Goal: Information Seeking & Learning: Learn about a topic

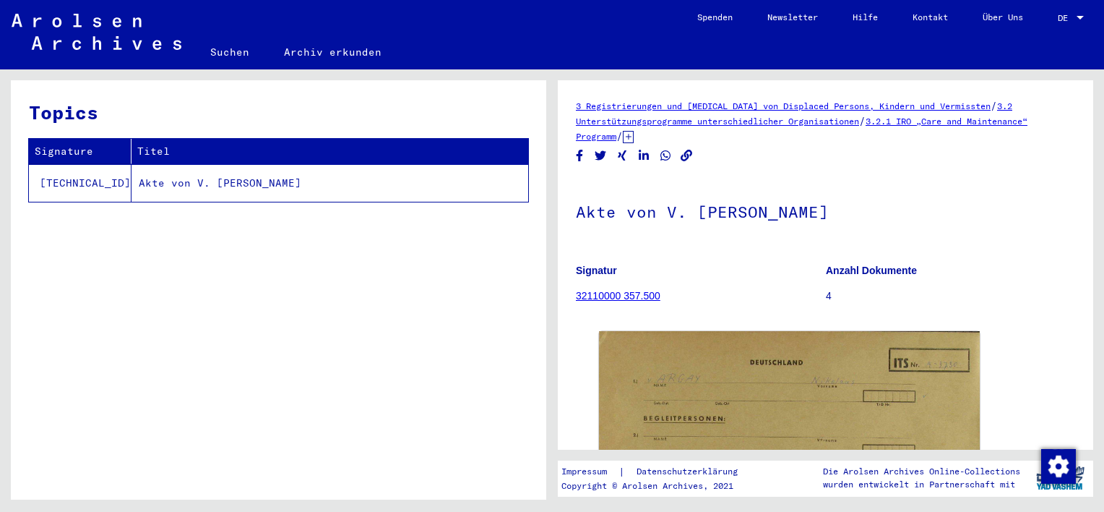
click at [603, 299] on link "32110000 357.500" at bounding box center [618, 296] width 85 height 12
click at [605, 297] on link "32110000 357.500" at bounding box center [618, 296] width 85 height 12
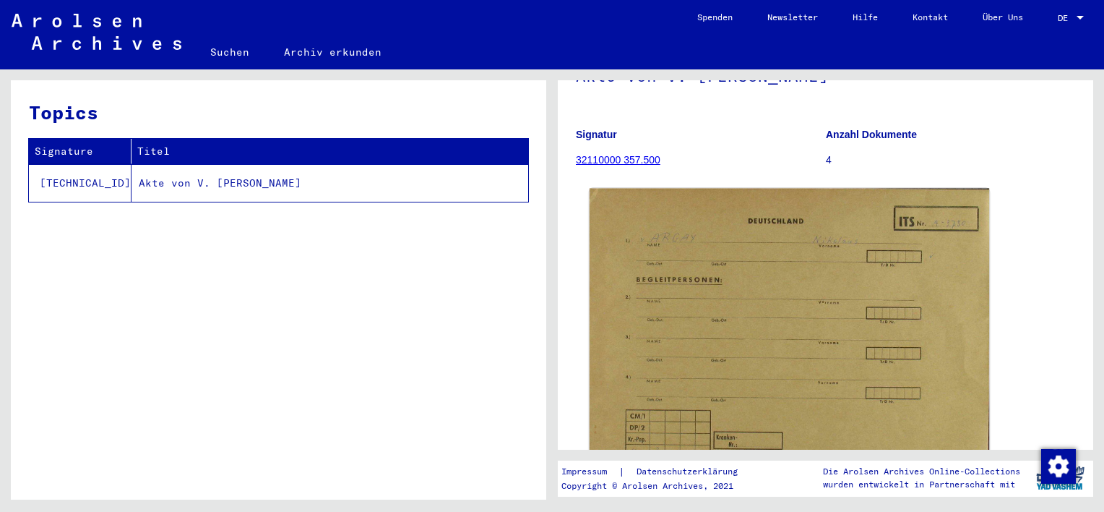
scroll to position [145, 0]
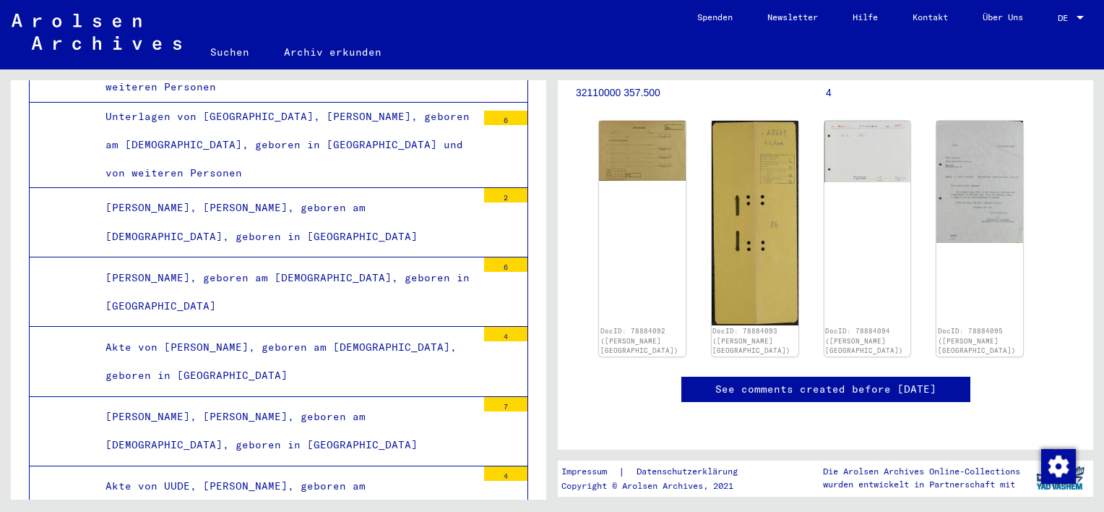
scroll to position [217, 0]
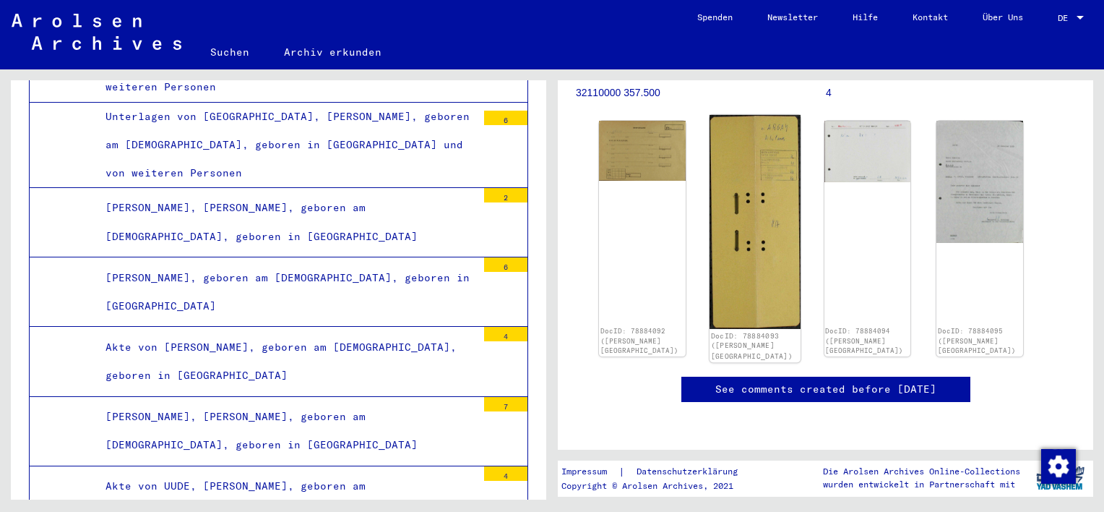
click at [746, 155] on img at bounding box center [755, 222] width 91 height 214
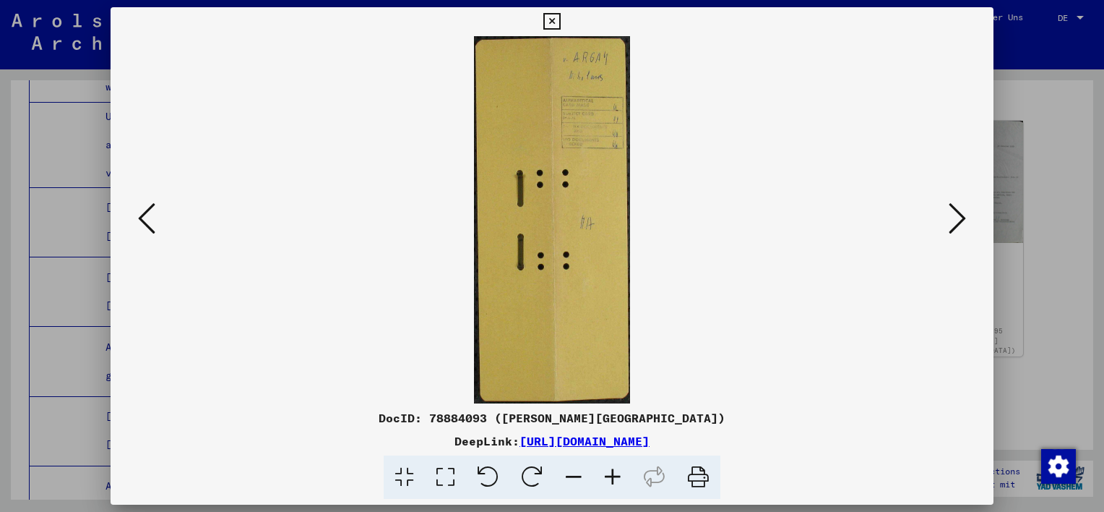
click at [963, 215] on icon at bounding box center [957, 218] width 17 height 35
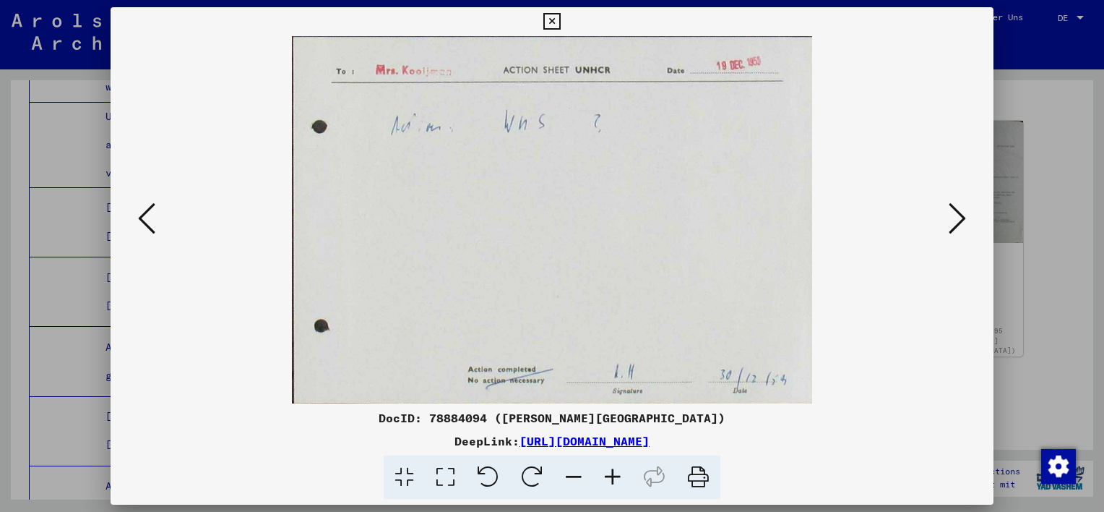
click at [963, 217] on icon at bounding box center [957, 218] width 17 height 35
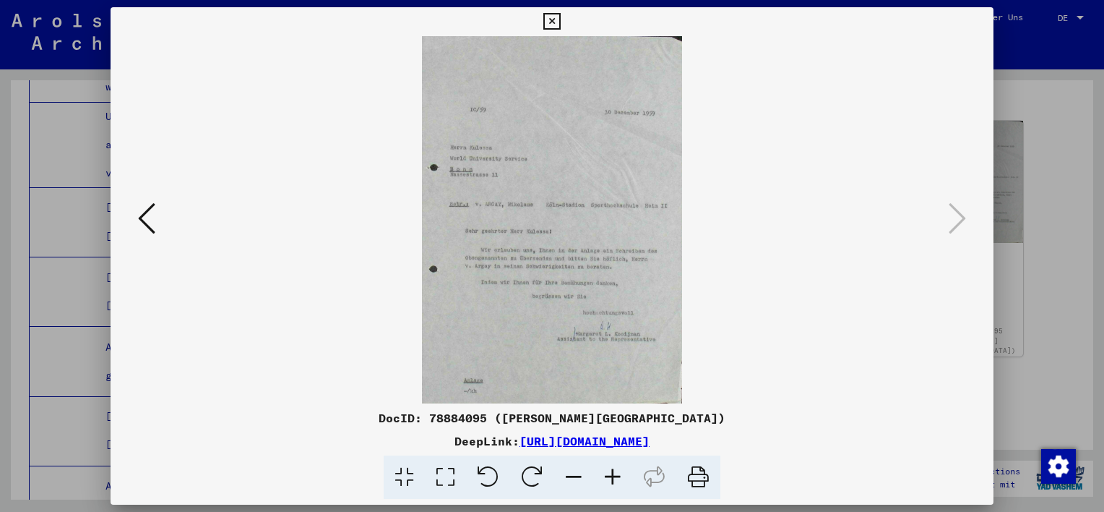
drag, startPoint x: 512, startPoint y: 179, endPoint x: 322, endPoint y: 152, distance: 191.2
click at [322, 152] on img at bounding box center [552, 219] width 785 height 367
click at [616, 476] on icon at bounding box center [612, 477] width 39 height 44
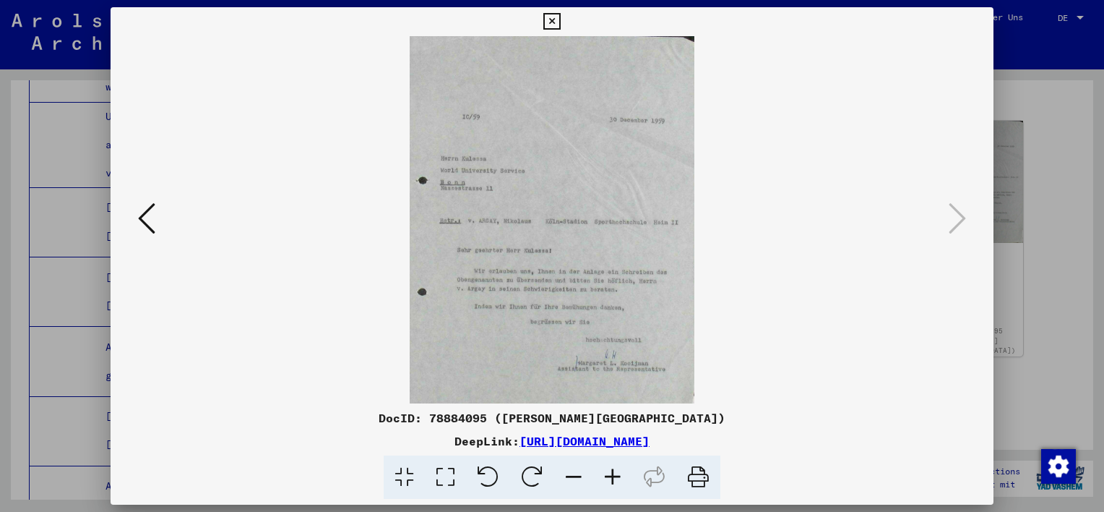
click at [616, 476] on icon at bounding box center [612, 477] width 39 height 44
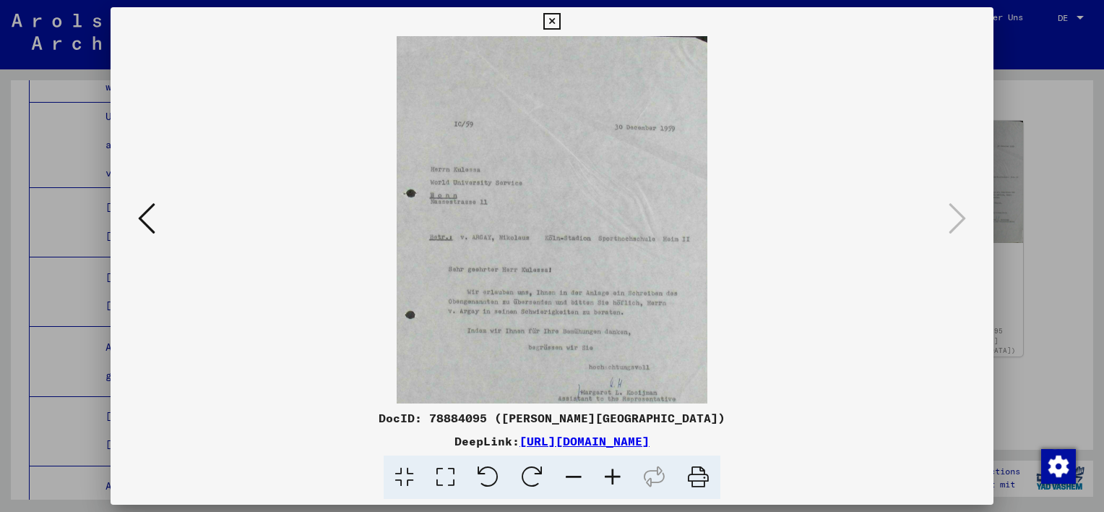
click at [616, 476] on icon at bounding box center [612, 477] width 39 height 44
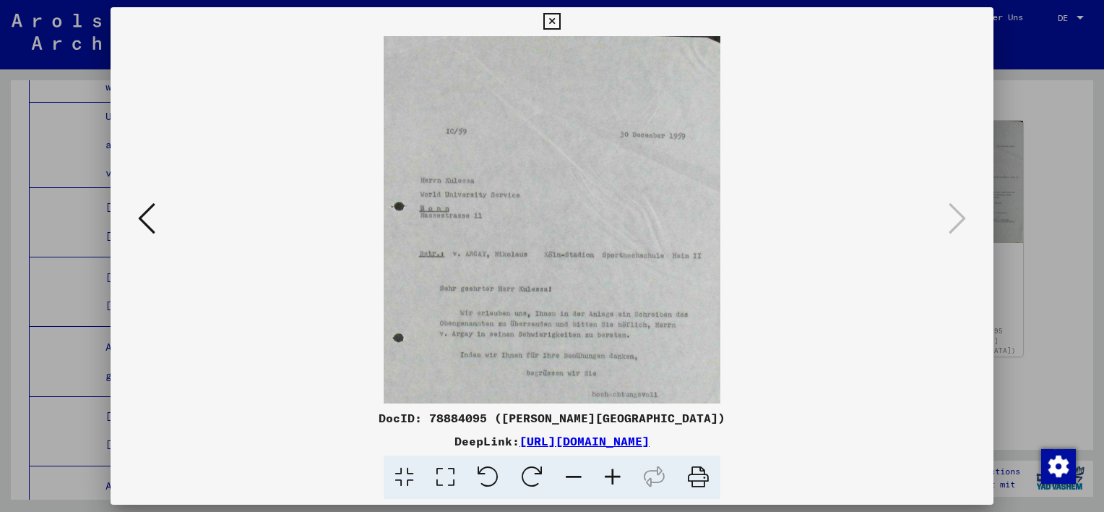
click at [616, 476] on icon at bounding box center [612, 477] width 39 height 44
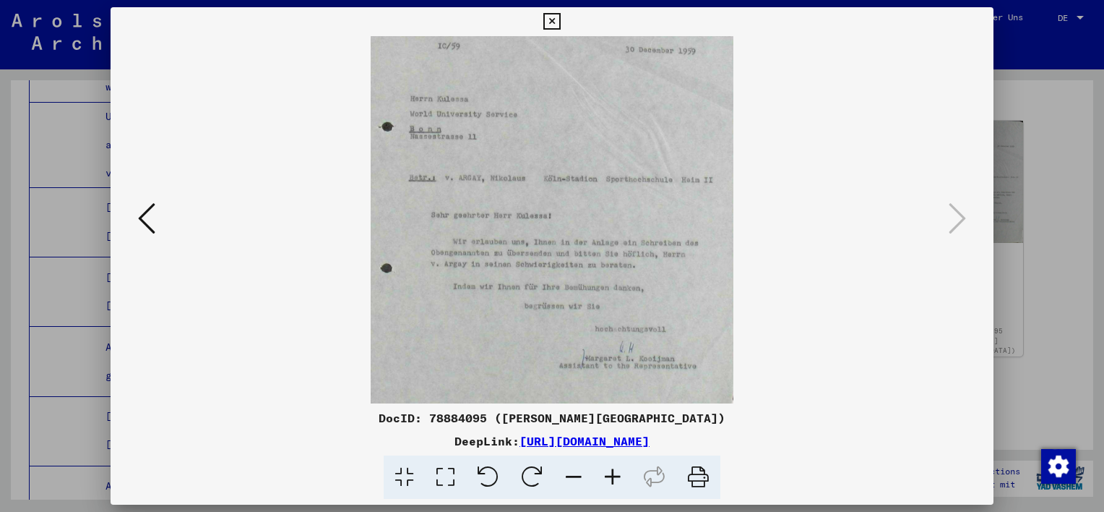
scroll to position [93, 0]
drag, startPoint x: 614, startPoint y: 239, endPoint x: 632, endPoint y: 151, distance: 90.0
click at [632, 151] on img at bounding box center [552, 200] width 362 height 512
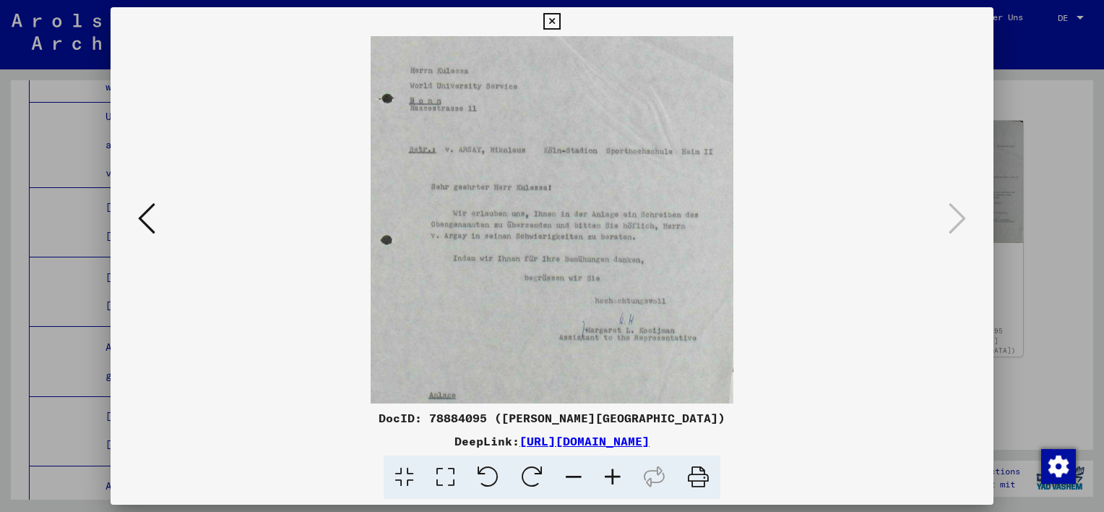
scroll to position [121, 0]
drag, startPoint x: 561, startPoint y: 150, endPoint x: 566, endPoint y: 122, distance: 28.6
click at [566, 122] on img at bounding box center [552, 171] width 362 height 512
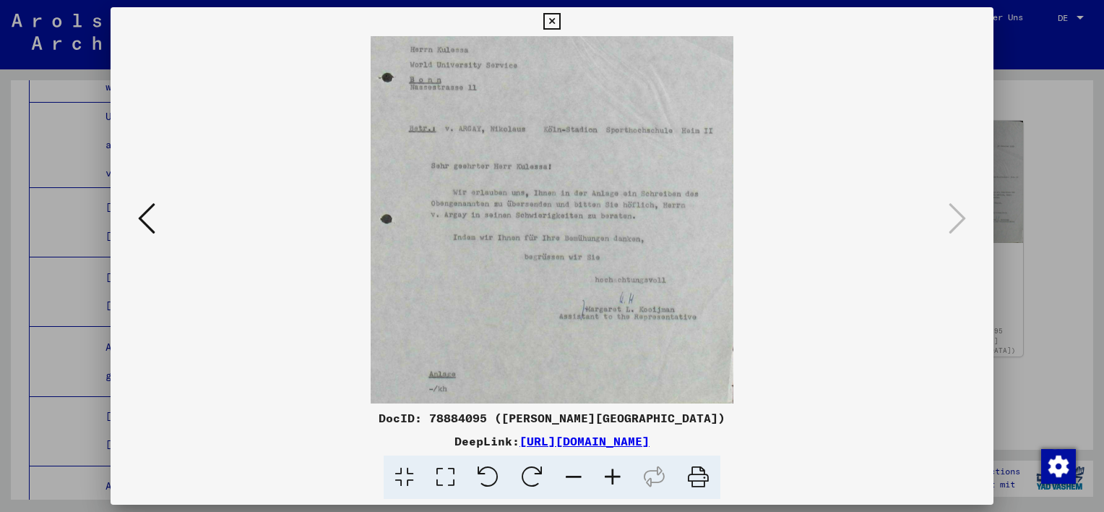
scroll to position [145, 0]
drag, startPoint x: 595, startPoint y: 177, endPoint x: 608, endPoint y: 152, distance: 28.1
click at [608, 152] on img at bounding box center [552, 148] width 362 height 512
click at [615, 476] on icon at bounding box center [612, 477] width 39 height 44
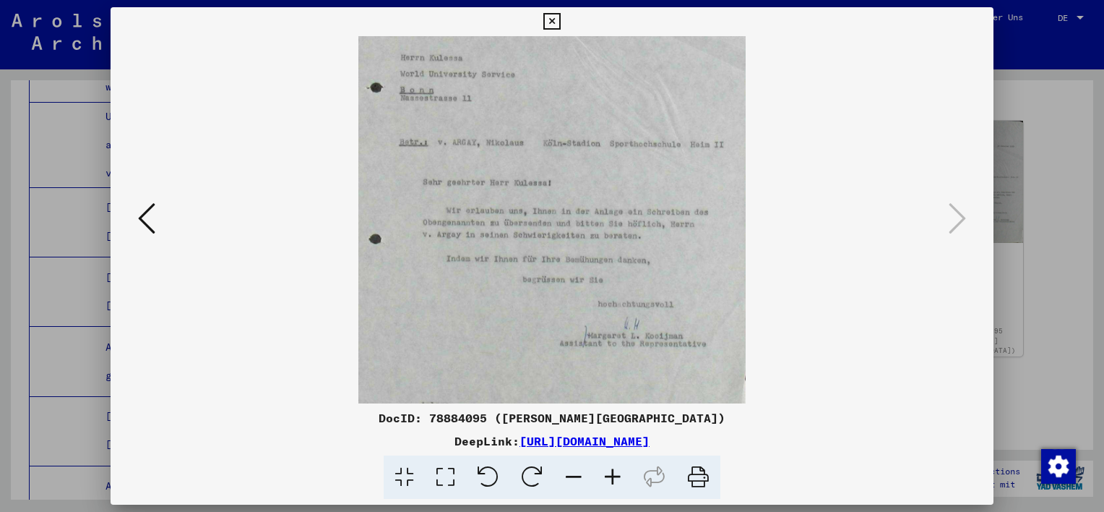
click at [615, 476] on icon at bounding box center [612, 477] width 39 height 44
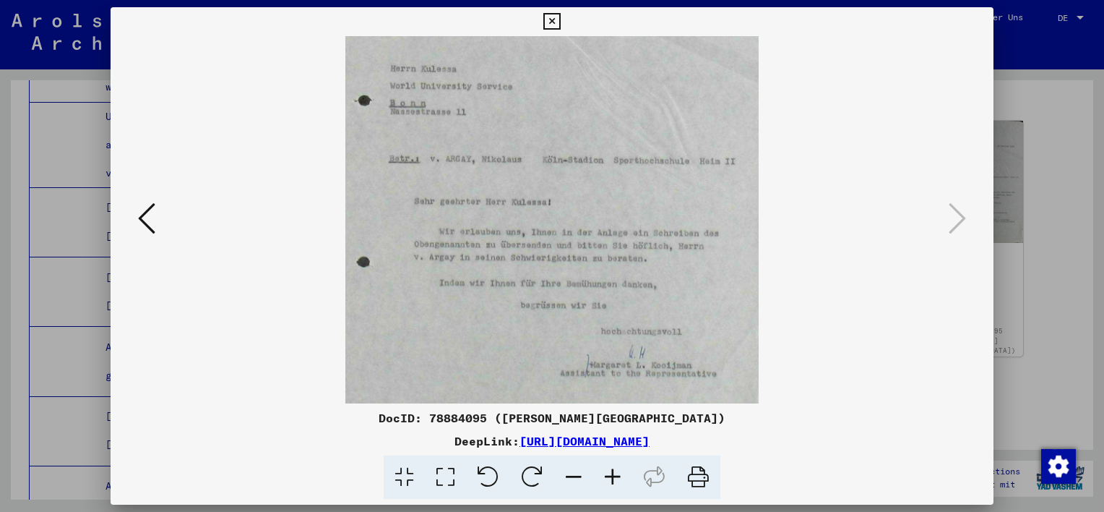
click at [142, 218] on icon at bounding box center [146, 218] width 17 height 35
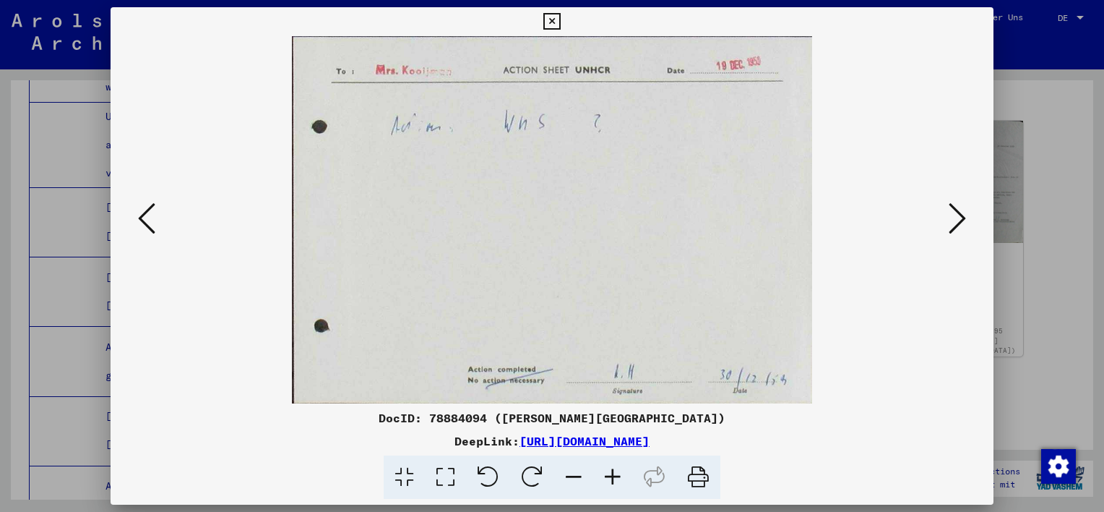
scroll to position [0, 0]
click at [145, 219] on icon at bounding box center [146, 218] width 17 height 35
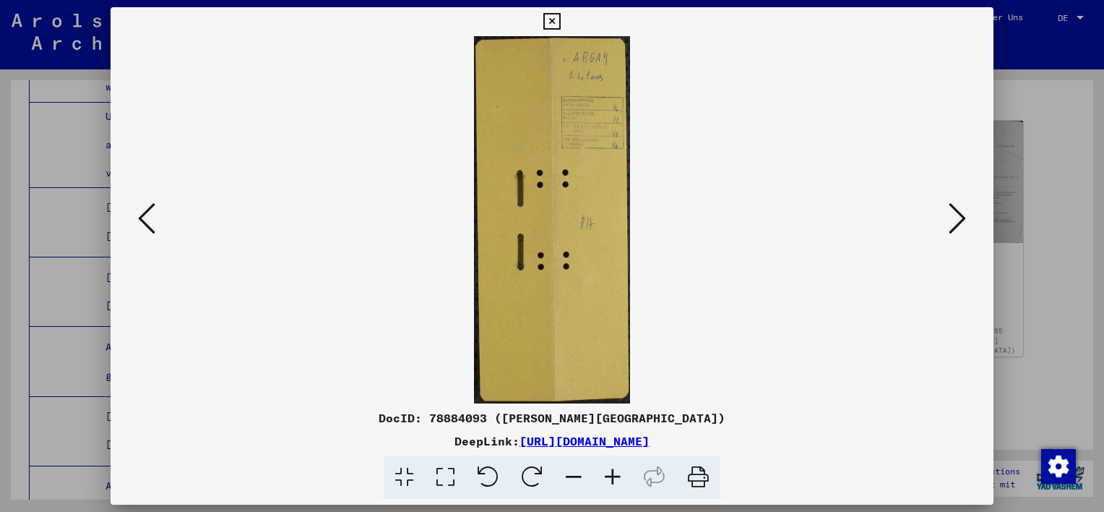
click at [613, 477] on icon at bounding box center [612, 477] width 39 height 44
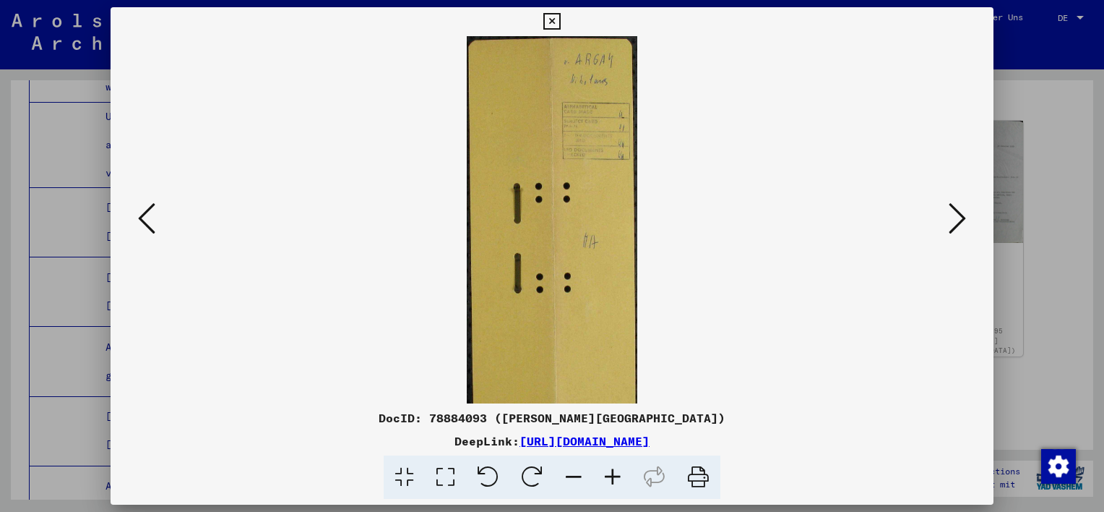
click at [613, 477] on icon at bounding box center [612, 477] width 39 height 44
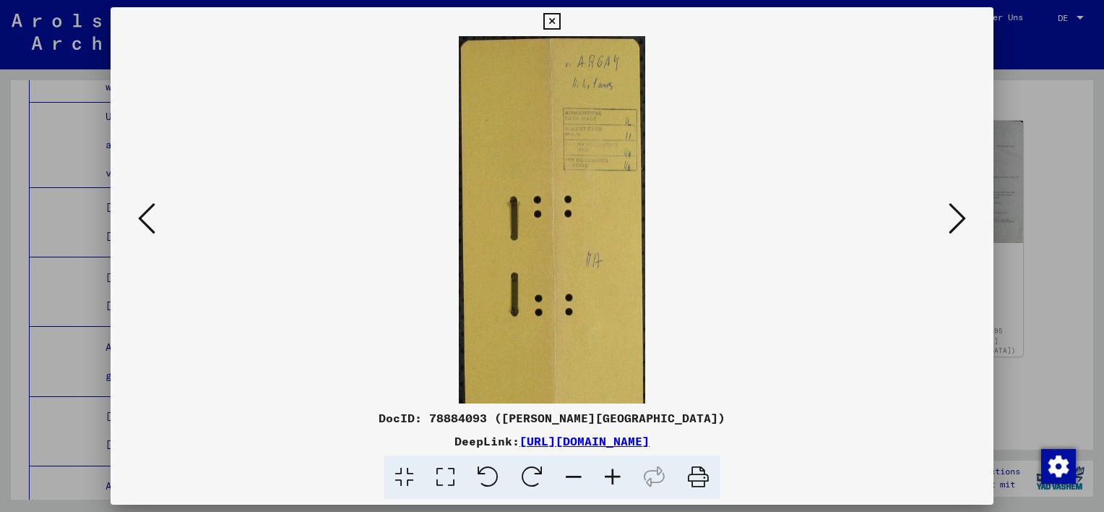
click at [613, 477] on icon at bounding box center [612, 477] width 39 height 44
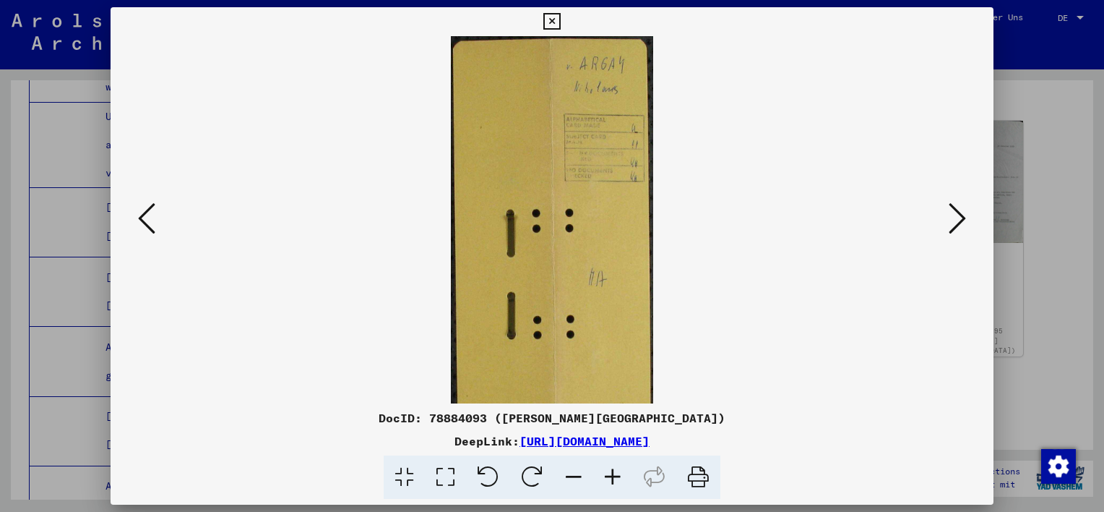
click at [613, 477] on icon at bounding box center [612, 477] width 39 height 44
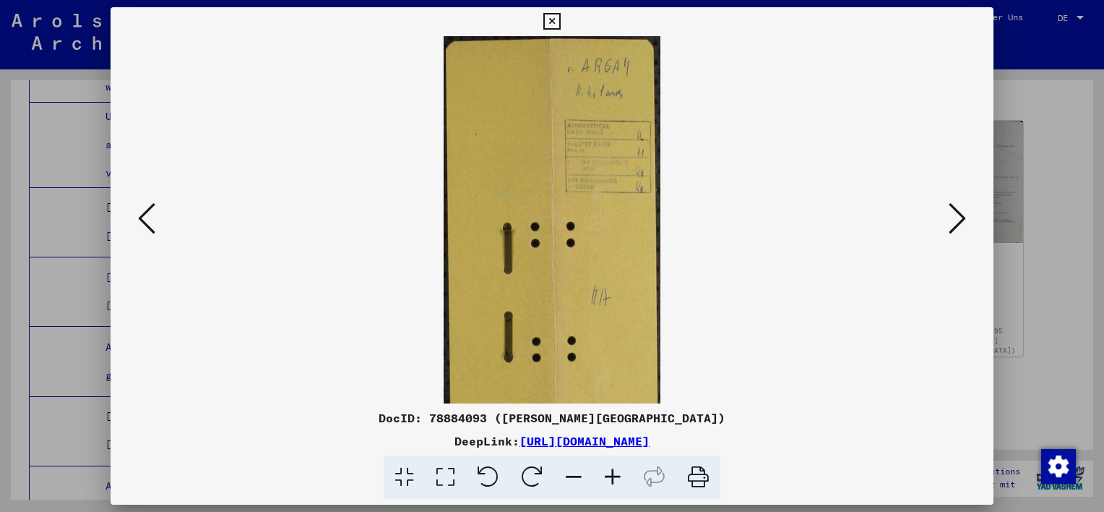
click at [613, 477] on icon at bounding box center [612, 477] width 39 height 44
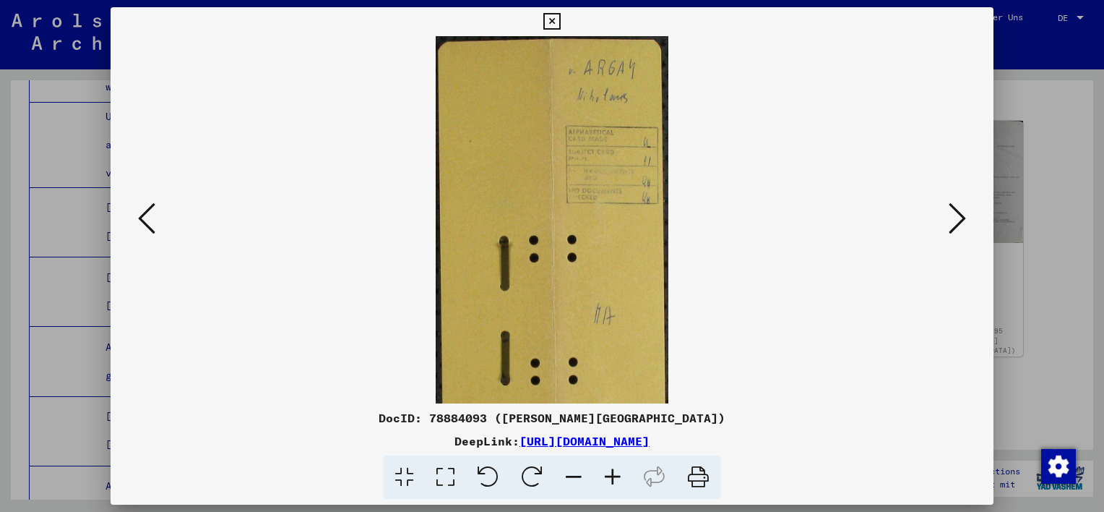
click at [613, 477] on icon at bounding box center [612, 477] width 39 height 44
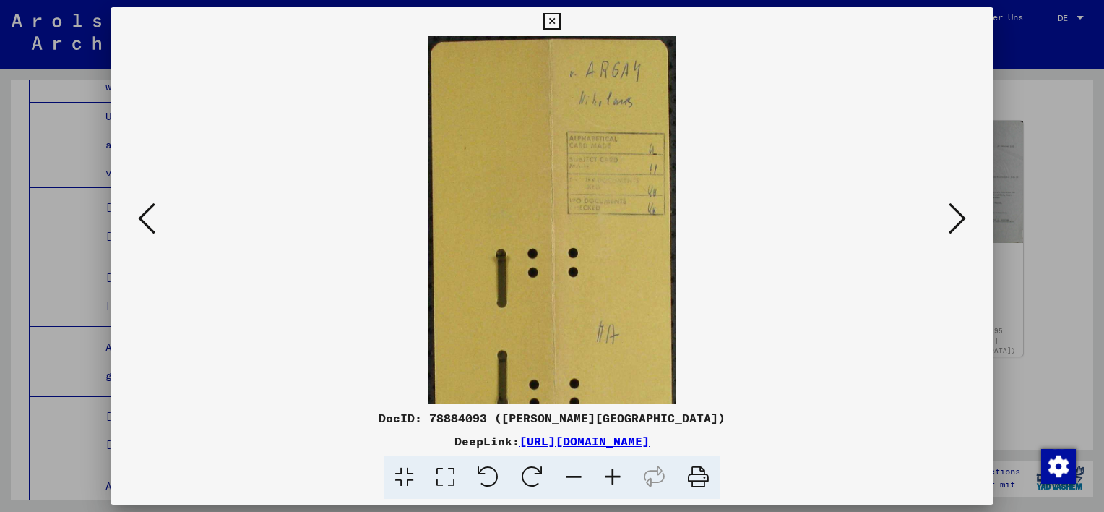
click at [613, 477] on icon at bounding box center [612, 477] width 39 height 44
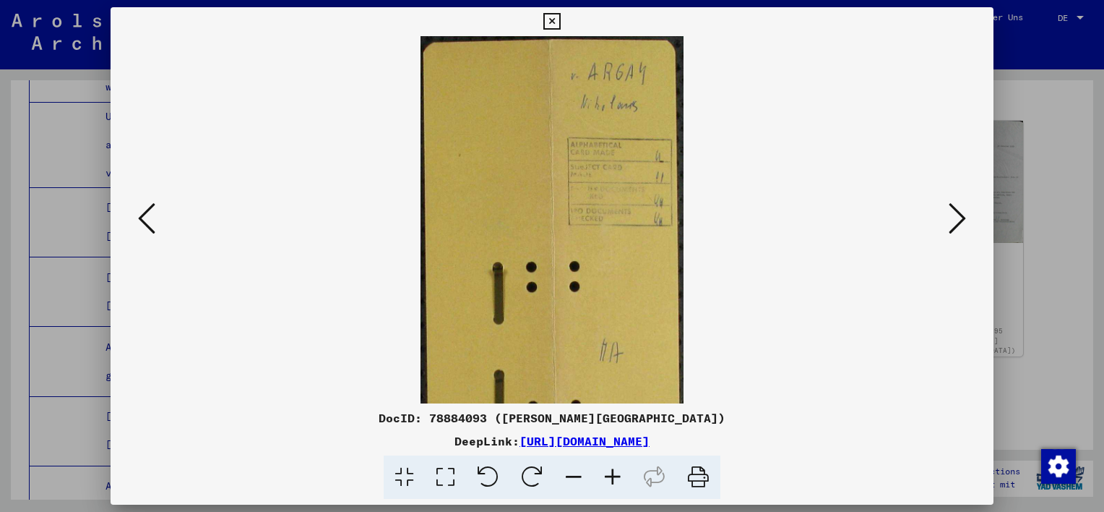
click at [613, 477] on icon at bounding box center [612, 477] width 39 height 44
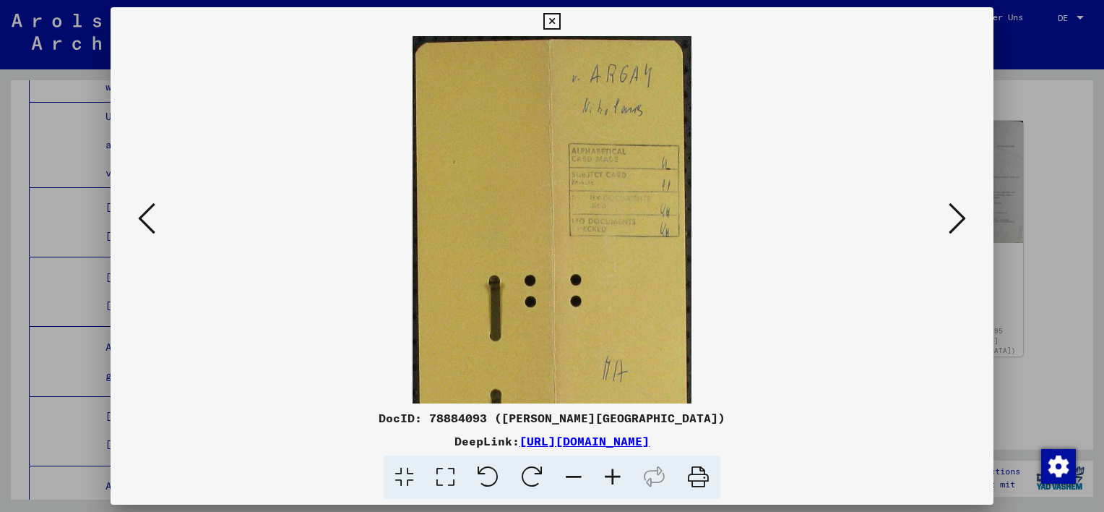
click at [613, 476] on icon at bounding box center [612, 477] width 39 height 44
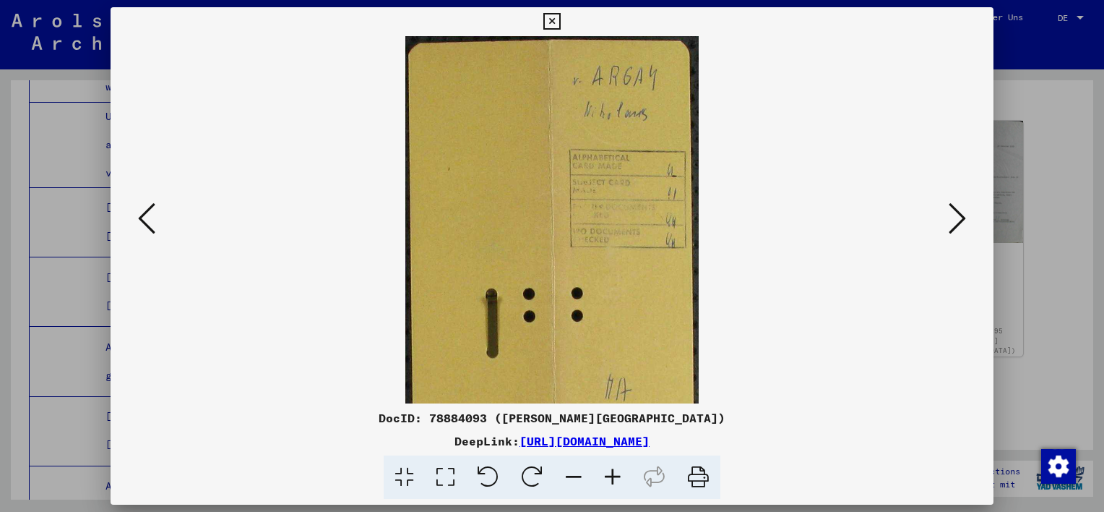
click at [613, 475] on icon at bounding box center [612, 477] width 39 height 44
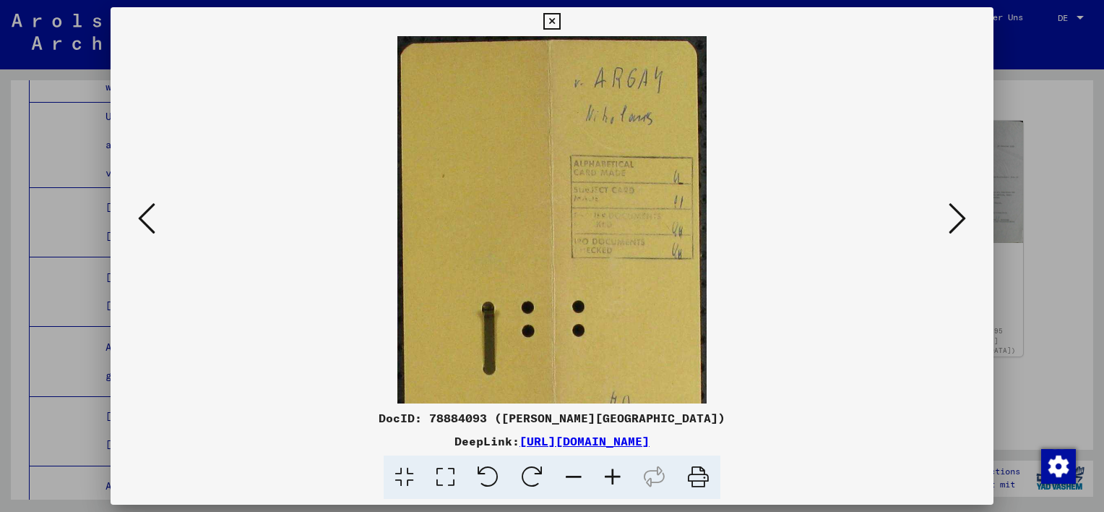
click at [613, 475] on icon at bounding box center [612, 477] width 39 height 44
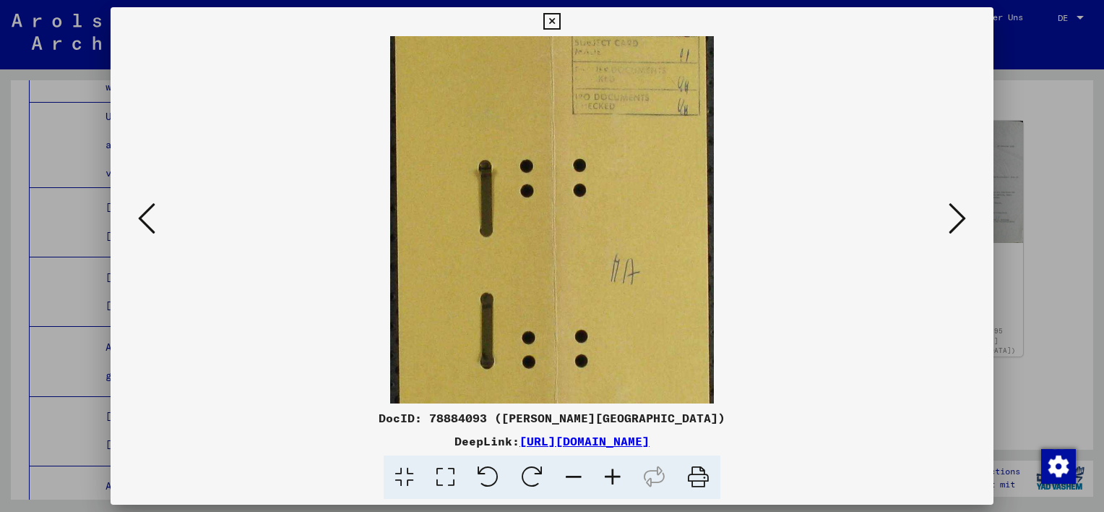
drag, startPoint x: 615, startPoint y: 224, endPoint x: 595, endPoint y: 72, distance: 153.0
click at [595, 72] on img at bounding box center [552, 263] width 324 height 765
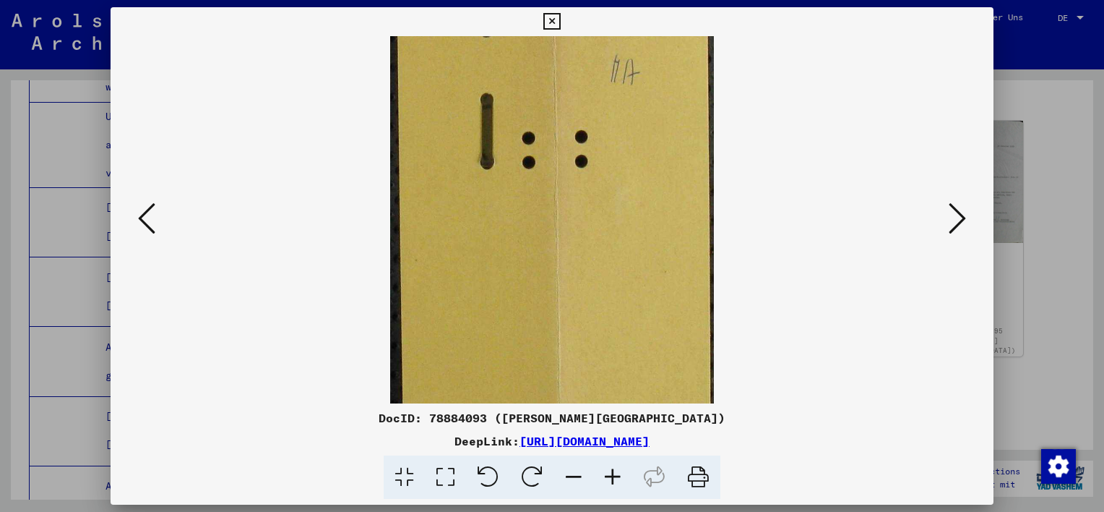
drag, startPoint x: 650, startPoint y: 301, endPoint x: 622, endPoint y: 110, distance: 193.6
click at [633, 103] on img at bounding box center [552, 64] width 324 height 765
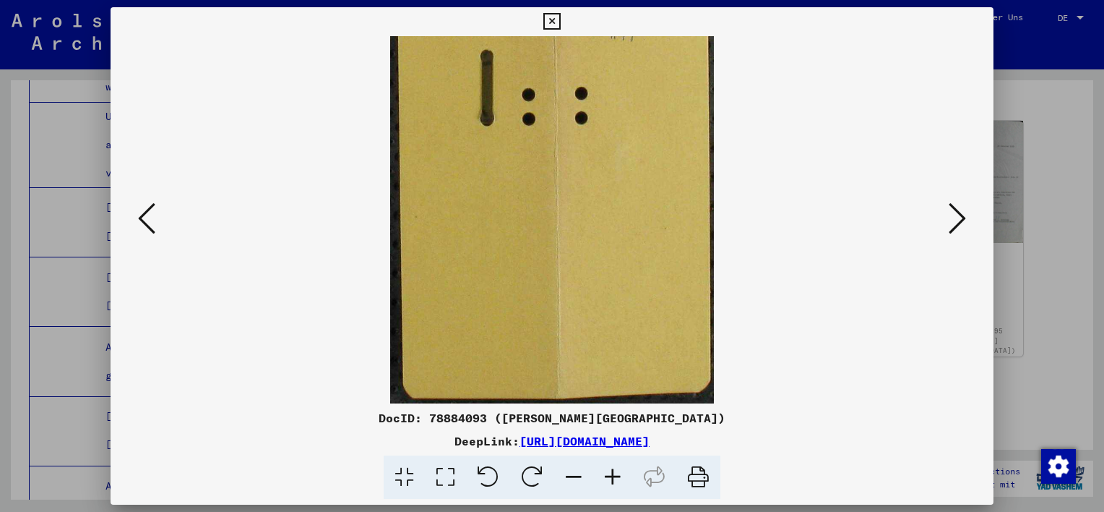
drag, startPoint x: 622, startPoint y: 317, endPoint x: 636, endPoint y: -48, distance: 365.2
click at [636, 0] on html "Suchen Archiv erkunden Spenden Newsletter Hilfe Kontakt Über Uns Suchen Archiv …" at bounding box center [552, 256] width 1104 height 512
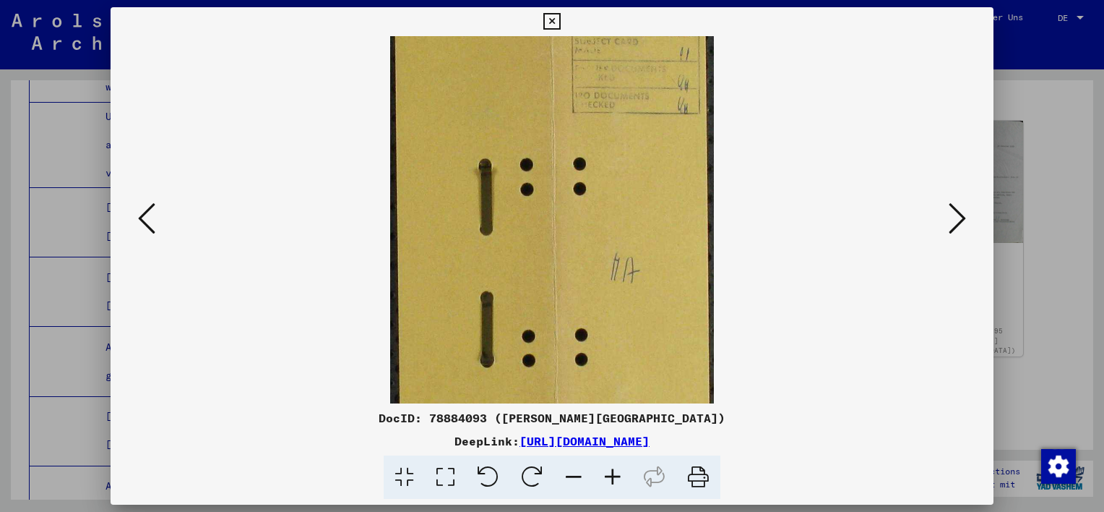
drag, startPoint x: 617, startPoint y: 93, endPoint x: 575, endPoint y: 260, distance: 172.8
click at [572, 325] on img at bounding box center [552, 262] width 324 height 765
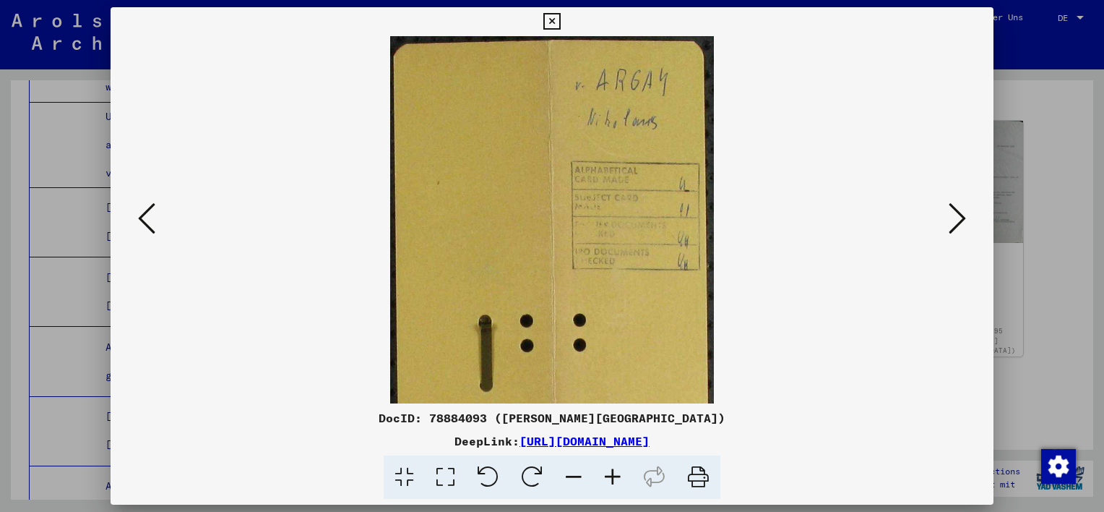
drag, startPoint x: 606, startPoint y: 158, endPoint x: 592, endPoint y: 356, distance: 197.8
click at [592, 356] on img at bounding box center [552, 418] width 324 height 765
drag, startPoint x: 640, startPoint y: 150, endPoint x: 593, endPoint y: 381, distance: 236.0
click at [593, 401] on img at bounding box center [552, 418] width 324 height 765
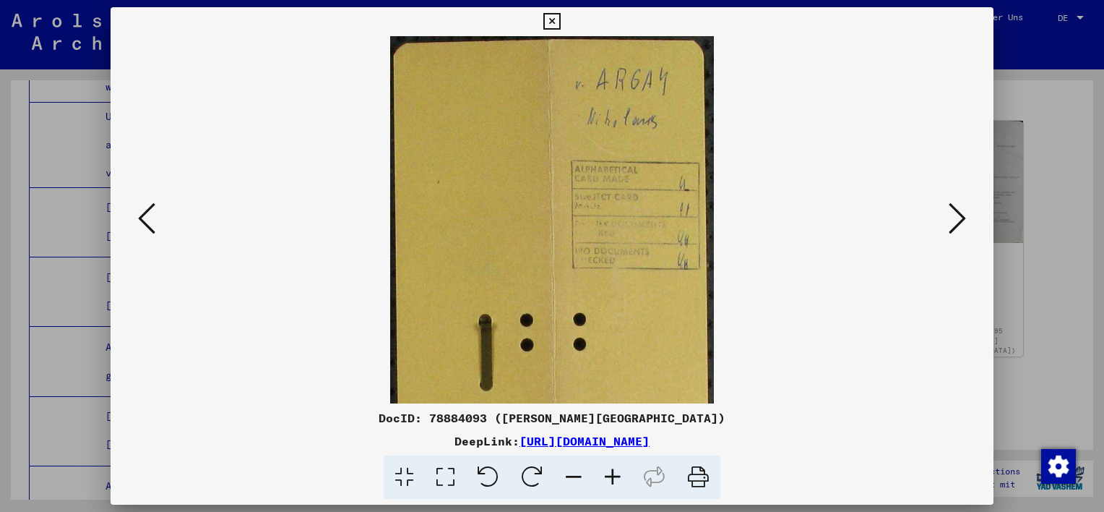
click at [147, 225] on icon at bounding box center [146, 218] width 17 height 35
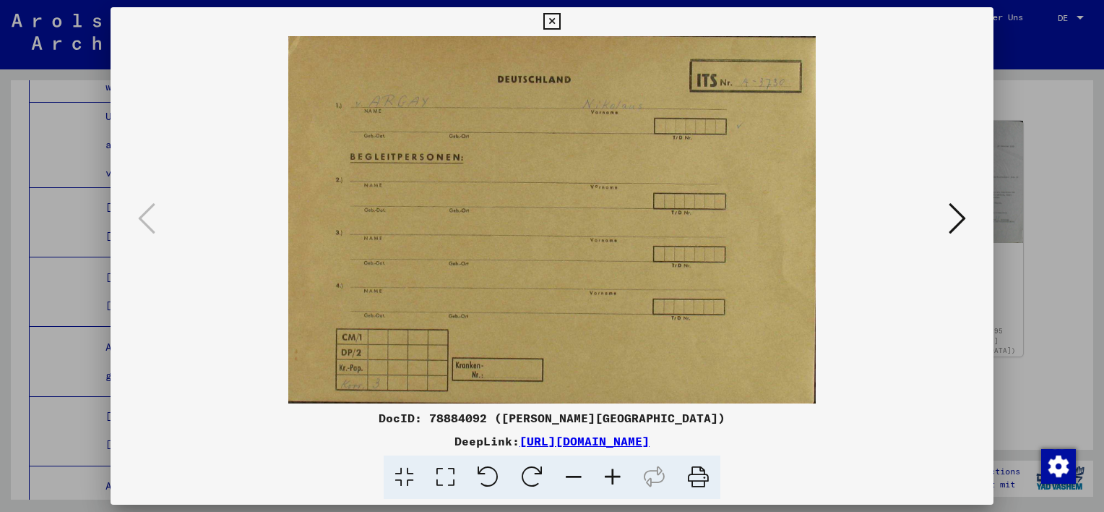
click at [614, 479] on icon at bounding box center [612, 477] width 39 height 44
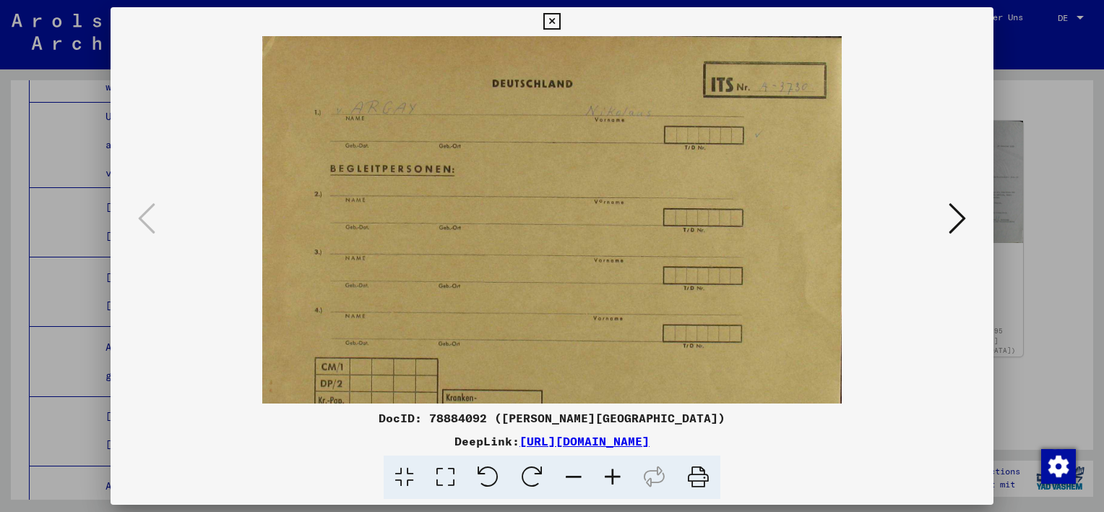
click at [614, 479] on icon at bounding box center [612, 477] width 39 height 44
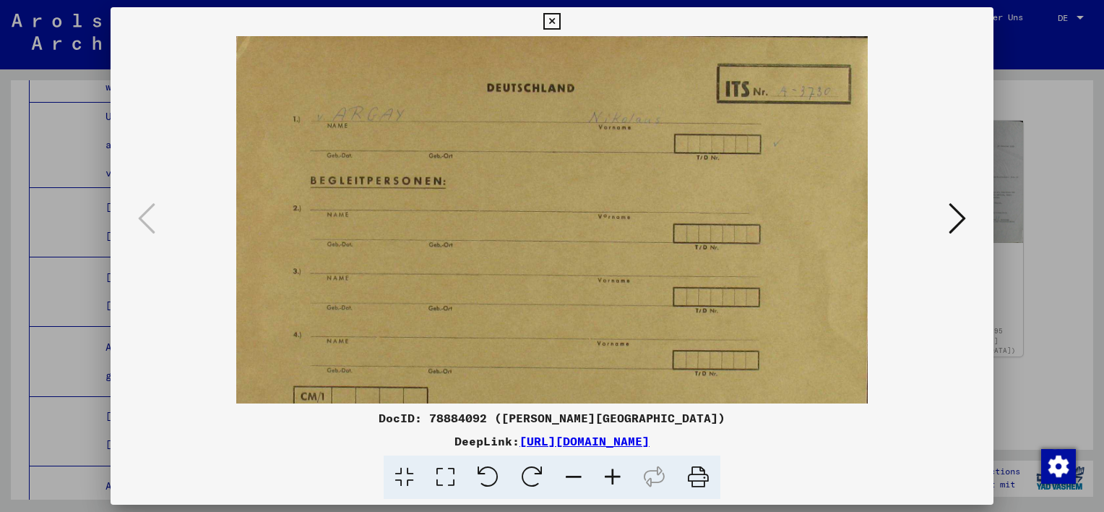
click at [614, 479] on icon at bounding box center [612, 477] width 39 height 44
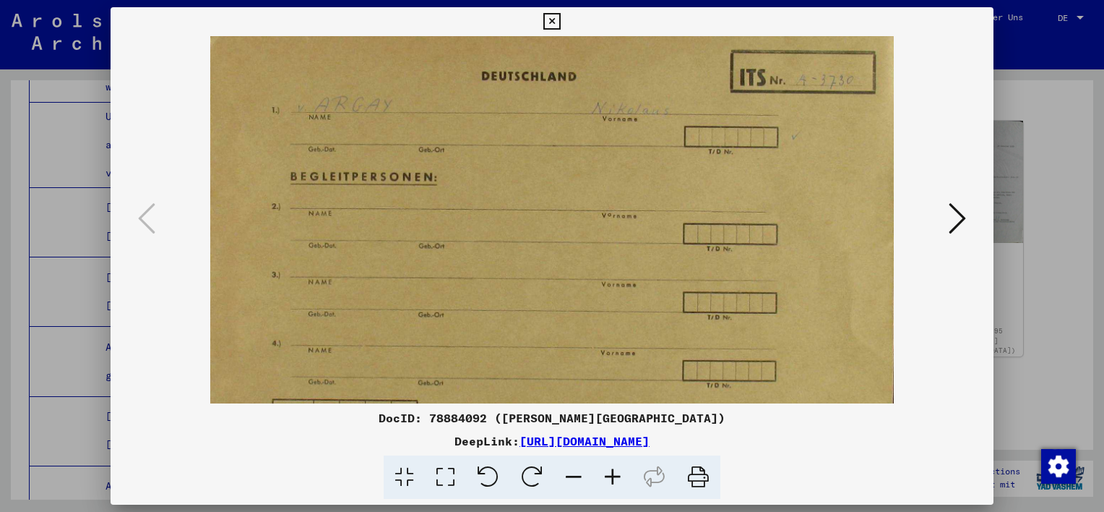
scroll to position [108, 0]
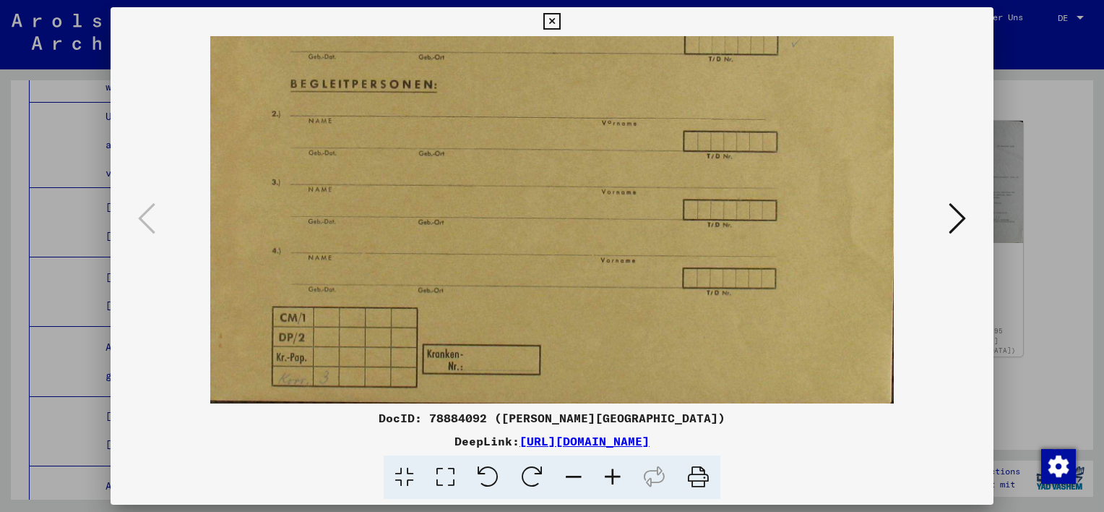
drag, startPoint x: 536, startPoint y: 347, endPoint x: 523, endPoint y: 134, distance: 213.5
click at [523, 134] on img at bounding box center [552, 166] width 684 height 476
drag, startPoint x: 517, startPoint y: 309, endPoint x: 493, endPoint y: 240, distance: 73.4
click at [526, 236] on img at bounding box center [552, 166] width 684 height 476
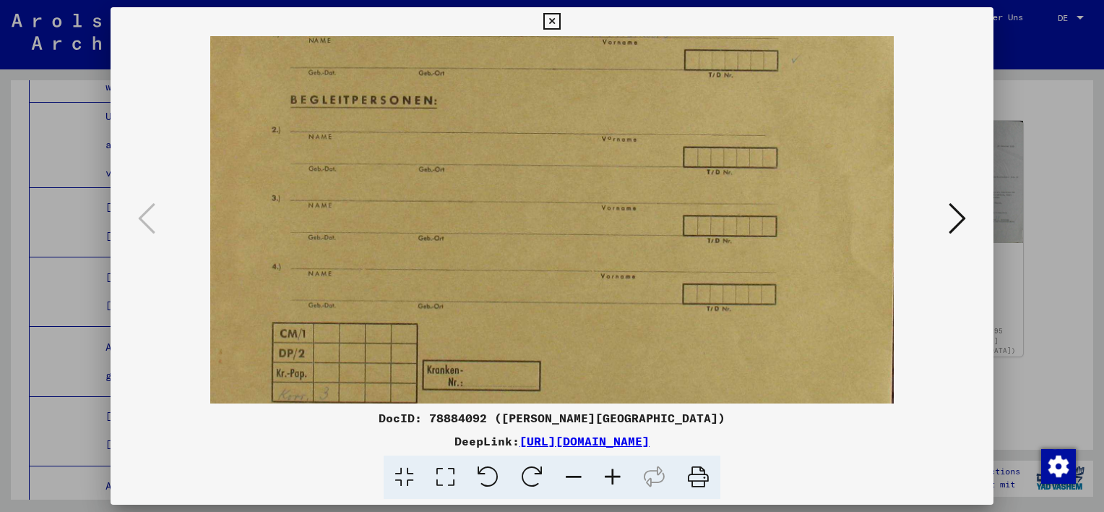
scroll to position [0, 0]
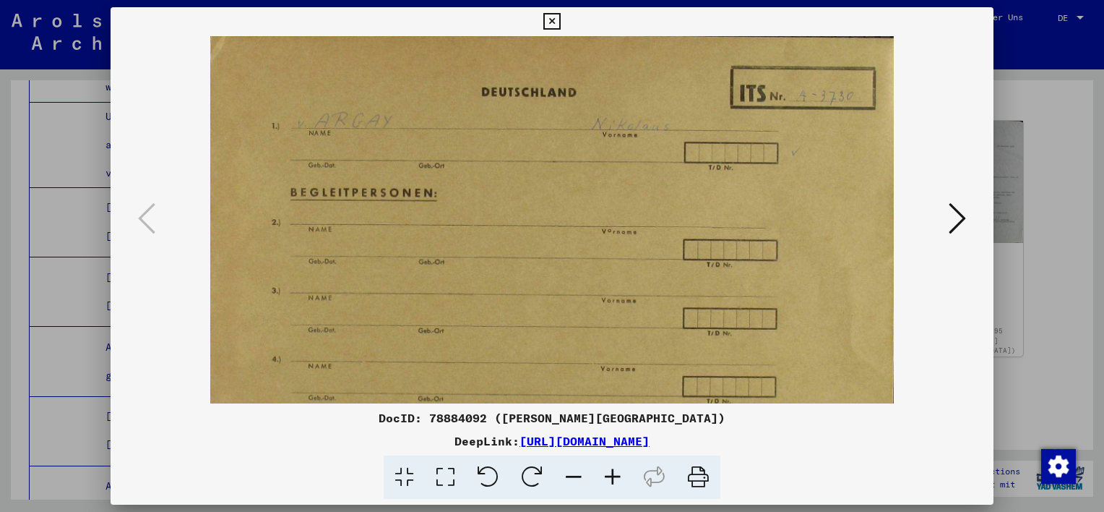
drag, startPoint x: 575, startPoint y: 69, endPoint x: 559, endPoint y: 293, distance: 223.9
click at [559, 293] on img at bounding box center [552, 274] width 684 height 476
click at [959, 221] on icon at bounding box center [957, 218] width 17 height 35
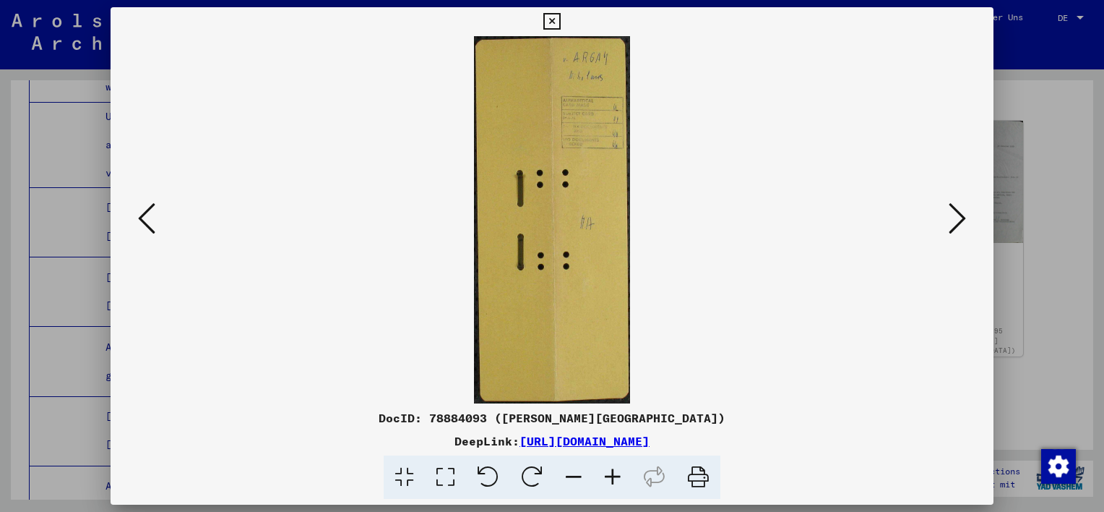
click at [959, 221] on icon at bounding box center [957, 218] width 17 height 35
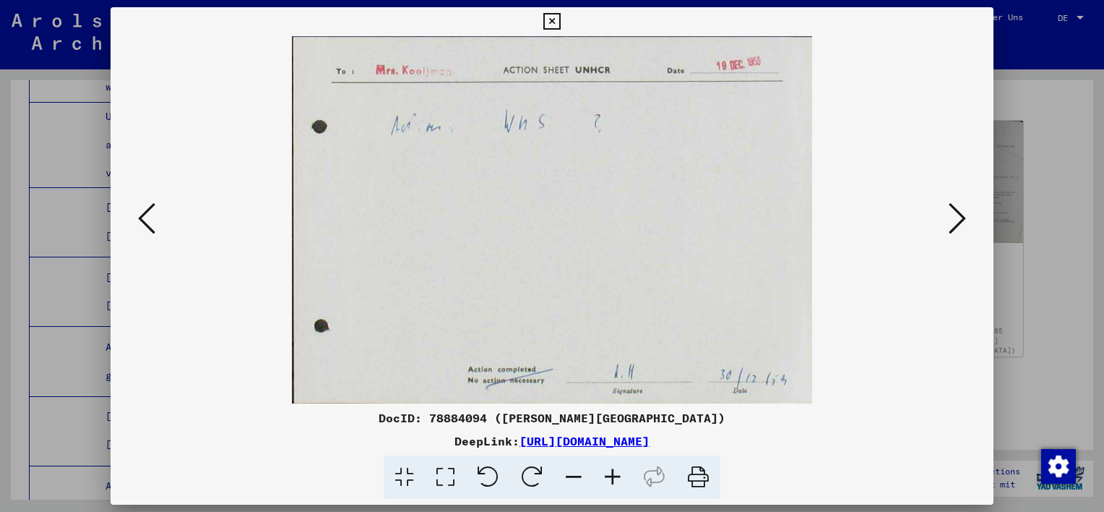
click at [959, 221] on icon at bounding box center [957, 218] width 17 height 35
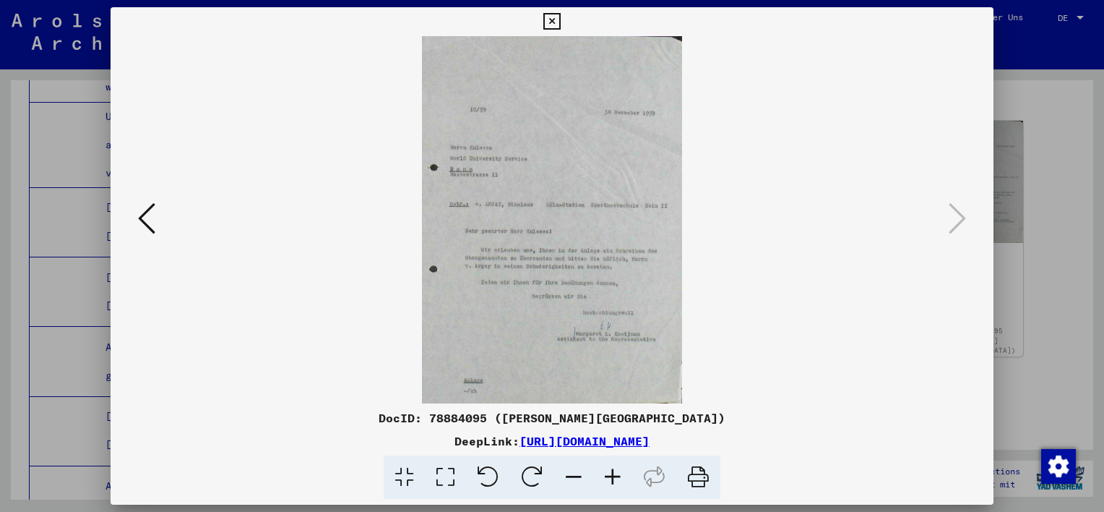
click at [545, 440] on link "[URL][DOMAIN_NAME]" at bounding box center [585, 441] width 130 height 14
